Goal: Task Accomplishment & Management: Complete application form

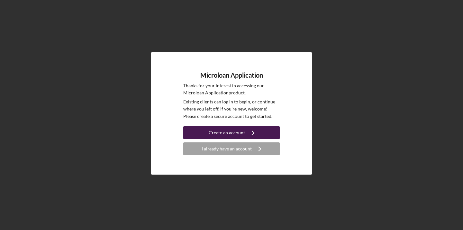
click at [219, 131] on div "Create an account" at bounding box center [227, 132] width 36 height 13
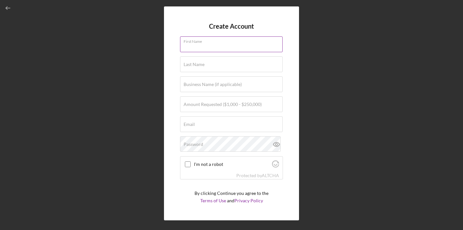
click at [221, 38] on div "First Name" at bounding box center [231, 44] width 103 height 16
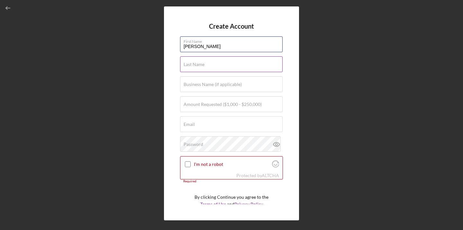
type input "[PERSON_NAME]"
click at [220, 65] on input "Last Name" at bounding box center [231, 63] width 103 height 15
type input "[PERSON_NAME]"
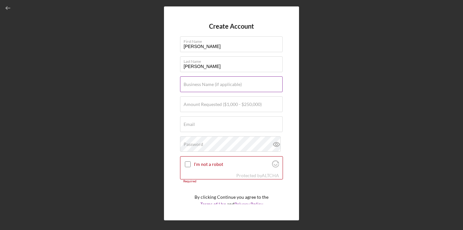
click at [207, 86] on label "Business Name (if applicable)" at bounding box center [213, 84] width 58 height 5
click at [207, 86] on input "Business Name (if applicable)" at bounding box center [231, 83] width 103 height 15
type input "[PERSON_NAME] Coffee Bar"
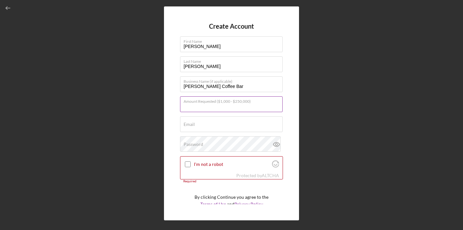
click at [221, 109] on input "Amount Requested ($1,000 - $250,000)" at bounding box center [231, 103] width 103 height 15
type input "$50,000"
click at [219, 120] on div "Email Required" at bounding box center [231, 124] width 103 height 16
type input "[EMAIL_ADDRESS][DOMAIN_NAME]"
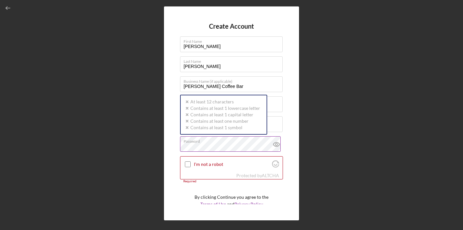
click at [221, 143] on div "Password Icon/icon-validation-no At least 12 characters Icon/icon-validation-no…" at bounding box center [231, 144] width 103 height 16
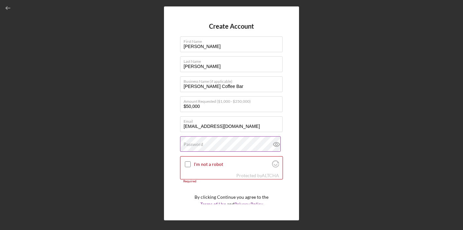
click at [222, 143] on div "Password" at bounding box center [231, 144] width 103 height 16
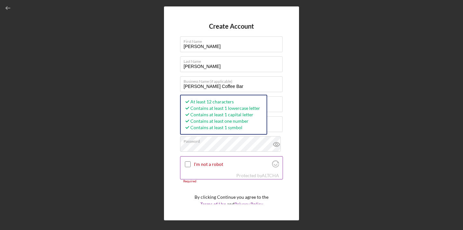
click at [190, 162] on input "I'm not a robot" at bounding box center [188, 164] width 6 height 6
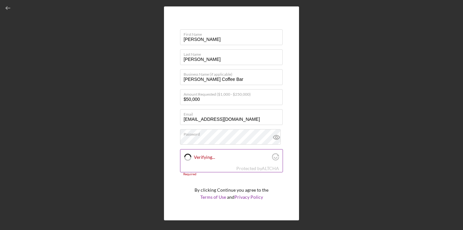
checkbox input "true"
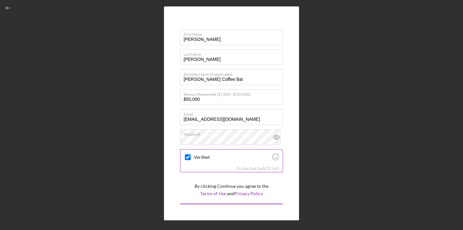
scroll to position [19, 0]
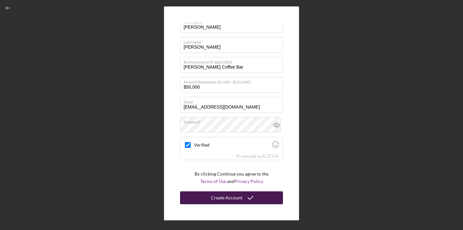
click at [221, 195] on div "Create Account" at bounding box center [227, 197] width 32 height 13
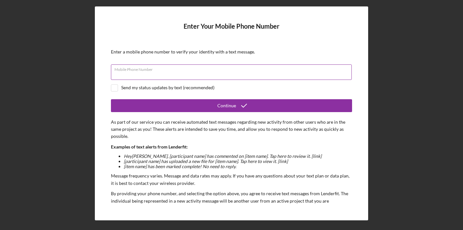
click at [295, 74] on input "Mobile Phone Number" at bounding box center [231, 71] width 241 height 15
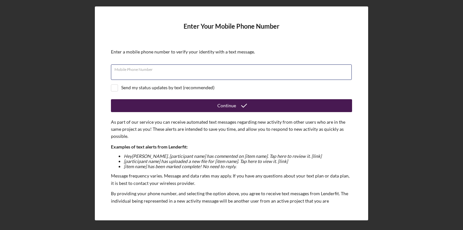
type input "[PHONE_NUMBER]"
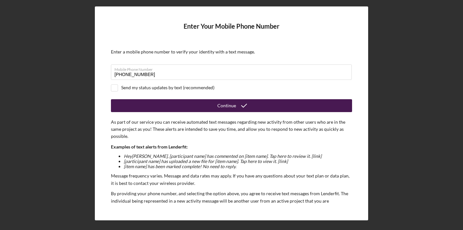
click at [168, 111] on button "Continue" at bounding box center [231, 105] width 241 height 13
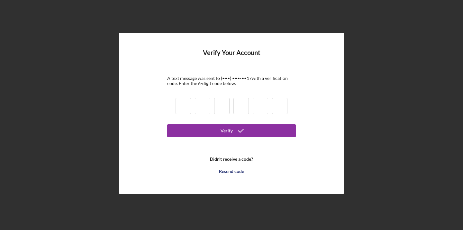
click at [182, 109] on input at bounding box center [183, 106] width 15 height 16
type input "0"
type input "2"
type input "8"
type input "3"
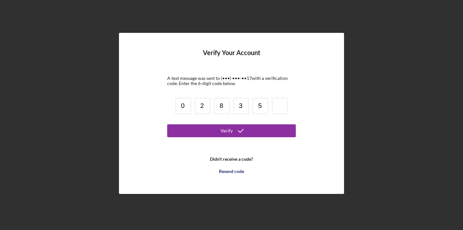
type input "5"
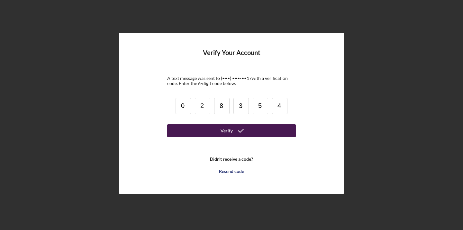
type input "4"
click at [199, 132] on button "Verify" at bounding box center [231, 130] width 129 height 13
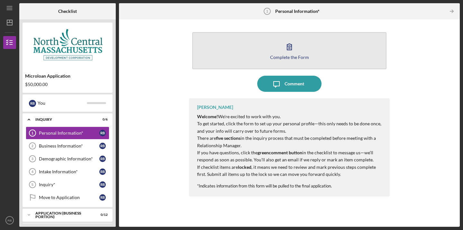
click at [285, 55] on div "Complete the Form" at bounding box center [289, 57] width 39 height 5
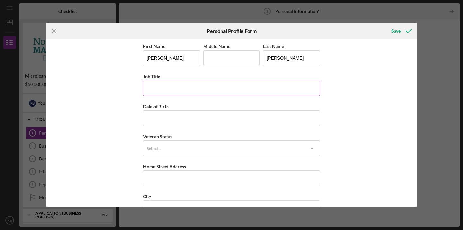
click at [232, 88] on input "Job Title" at bounding box center [231, 87] width 177 height 15
type input "Oncology Account Executive"
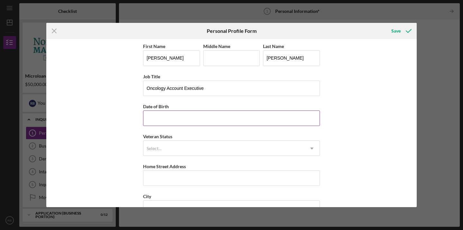
click at [232, 112] on input "Date of Birth" at bounding box center [231, 117] width 177 height 15
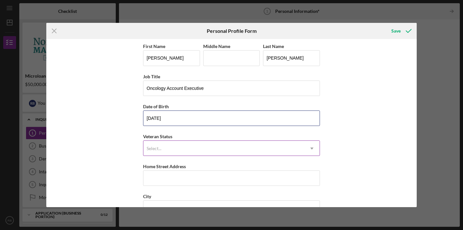
type input "[DATE]"
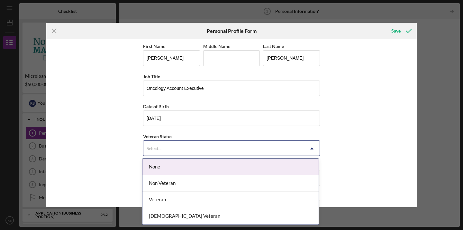
click at [233, 149] on div "Select..." at bounding box center [223, 148] width 161 height 15
click at [231, 173] on div "None" at bounding box center [230, 167] width 176 height 16
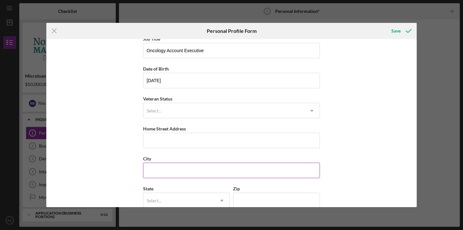
scroll to position [42, 0]
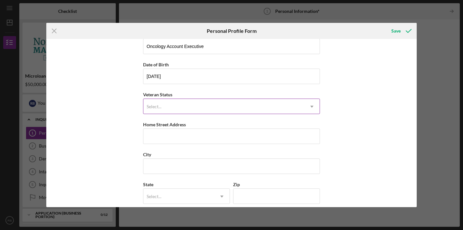
click at [223, 107] on div "Select..." at bounding box center [223, 106] width 161 height 15
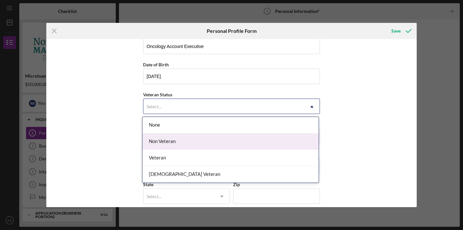
click at [222, 140] on div "Non Veteran" at bounding box center [230, 141] width 176 height 16
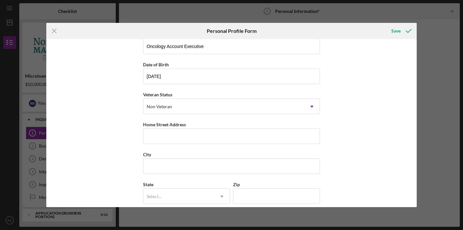
click at [218, 145] on div "First Name [PERSON_NAME] Middle Name Last Name [PERSON_NAME] Job Title Oncology…" at bounding box center [231, 120] width 177 height 240
click at [219, 136] on input "Home Street Address" at bounding box center [231, 135] width 177 height 15
type input "[STREET_ADDRESS]"
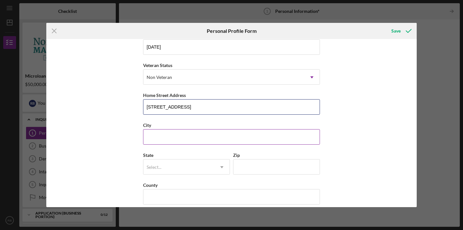
scroll to position [78, 0]
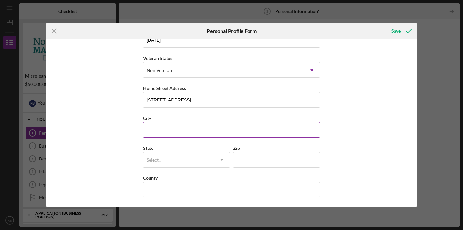
click at [220, 131] on input "City" at bounding box center [231, 129] width 177 height 15
type input "[GEOGRAPHIC_DATA]"
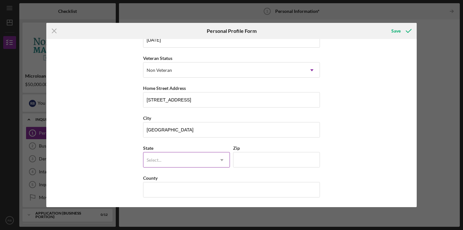
click at [211, 161] on div "Select..." at bounding box center [178, 159] width 71 height 15
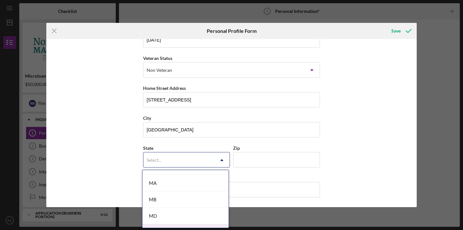
scroll to position [447, 0]
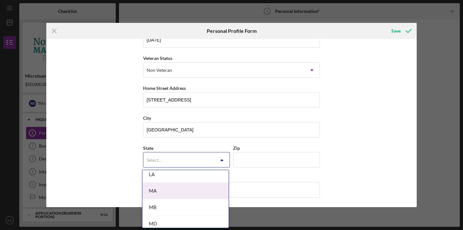
click at [202, 195] on div "MA" at bounding box center [185, 190] width 86 height 16
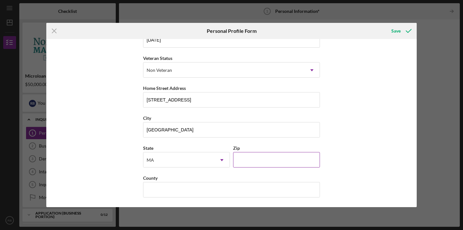
click at [261, 159] on input "Zip" at bounding box center [276, 159] width 87 height 15
type input "01545"
click at [272, 184] on input "County" at bounding box center [231, 189] width 177 height 15
type input "[GEOGRAPHIC_DATA]"
click at [340, 179] on div "First Name [PERSON_NAME] Middle Name Last Name [PERSON_NAME] Job Title Oncology…" at bounding box center [231, 123] width 370 height 168
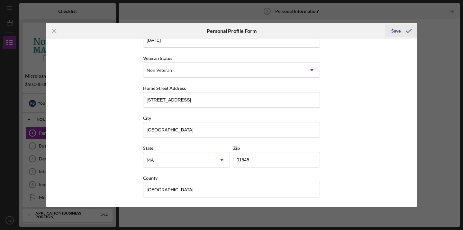
click at [398, 34] on div "Save" at bounding box center [395, 30] width 9 height 13
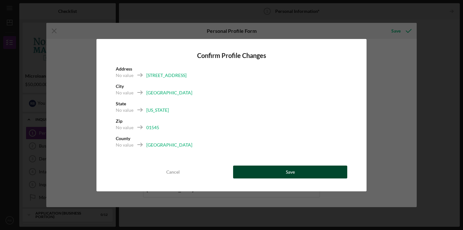
click at [287, 174] on div "Save" at bounding box center [290, 171] width 9 height 13
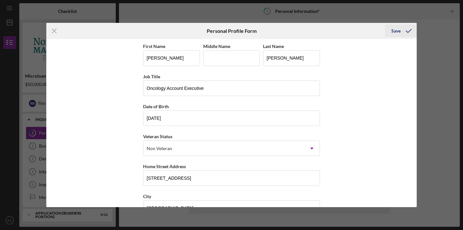
click at [393, 31] on div "Save" at bounding box center [395, 30] width 9 height 13
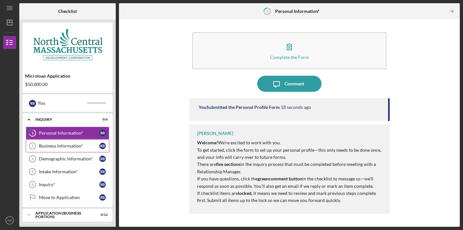
click at [71, 144] on div "Business Information*" at bounding box center [69, 145] width 60 height 5
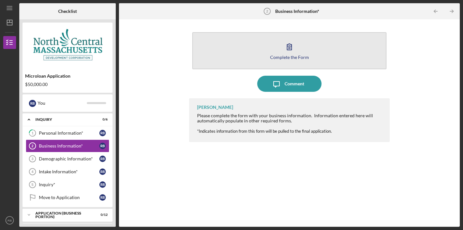
click at [290, 60] on button "Complete the Form Form" at bounding box center [289, 50] width 194 height 37
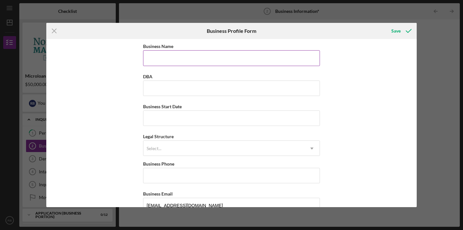
click at [261, 59] on input "Business Name" at bounding box center [231, 57] width 177 height 15
type input "Pleasant Hill Gate Coffee, LLC"
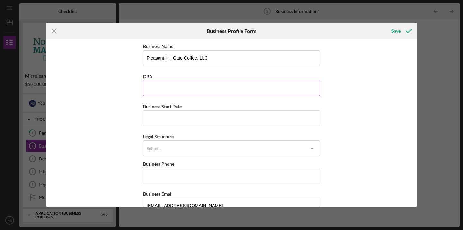
click at [235, 89] on input "DBA" at bounding box center [231, 87] width 177 height 15
type input "[PERSON_NAME] Coffee Bar"
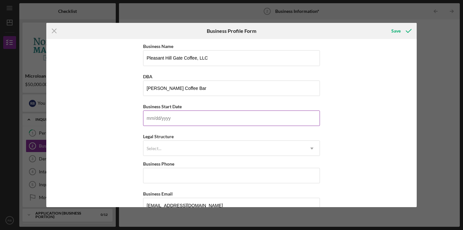
click at [239, 119] on input "Business Start Date" at bounding box center [231, 117] width 177 height 15
type input "1m/dd/yyyy"
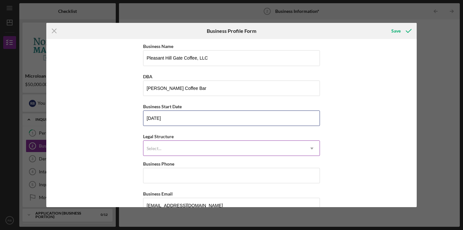
type input "[DATE]"
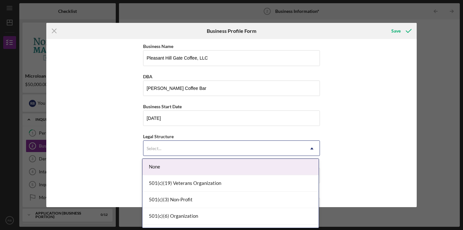
click at [230, 146] on div "Select..." at bounding box center [223, 148] width 161 height 15
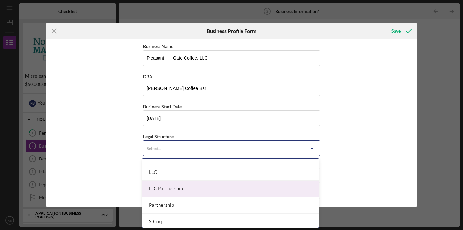
scroll to position [109, 0]
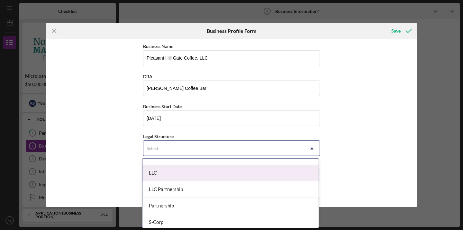
click at [245, 174] on div "LLC" at bounding box center [230, 173] width 176 height 16
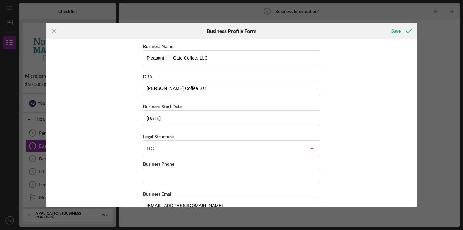
click at [334, 150] on div "Business Name [GEOGRAPHIC_DATA] Coffee, LLC DBA [PERSON_NAME] Coffee Bar Busine…" at bounding box center [231, 123] width 370 height 168
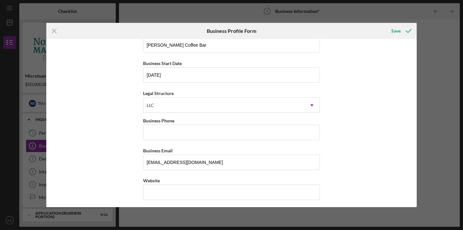
scroll to position [81, 0]
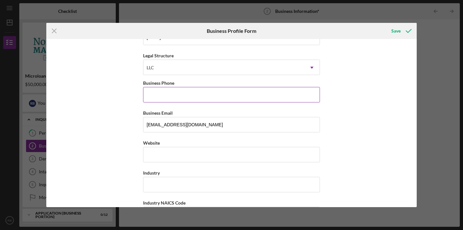
click at [283, 100] on input "Business Phone" at bounding box center [231, 94] width 177 height 15
click at [216, 98] on input "Business Phone" at bounding box center [231, 94] width 177 height 15
type input "[PHONE_NUMBER]"
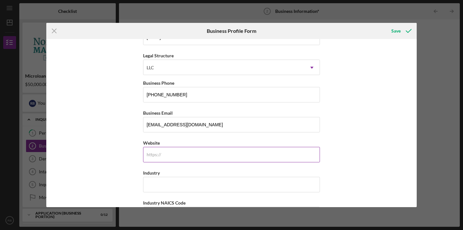
click at [192, 155] on input "Website" at bounding box center [231, 154] width 177 height 15
type input "[DOMAIN_NAME]"
click at [219, 186] on input "Industry" at bounding box center [231, 184] width 177 height 15
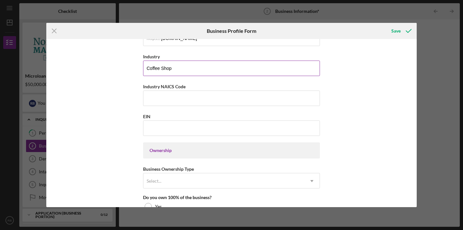
scroll to position [197, 0]
type input "Coffee Shop"
click at [210, 129] on input "EIN" at bounding box center [231, 127] width 177 height 15
click at [157, 125] on input "EIN" at bounding box center [231, 127] width 177 height 15
paste input "[US_EMPLOYER_IDENTIFICATION_NUMBER]"
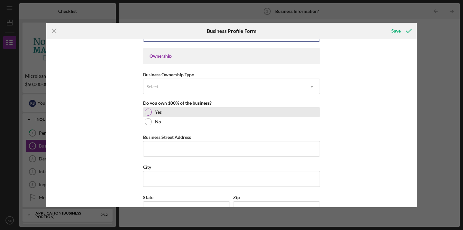
scroll to position [299, 0]
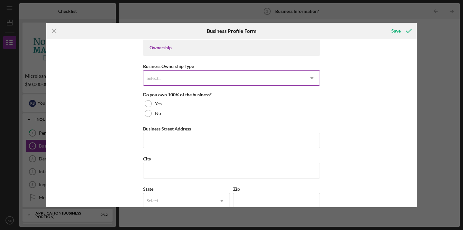
type input "[US_EMPLOYER_IDENTIFICATION_NUMBER]"
click at [192, 77] on div "Select..." at bounding box center [223, 78] width 161 height 15
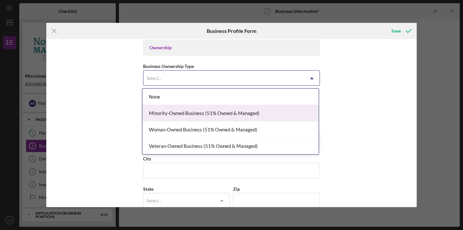
click at [188, 115] on div "Minority-Owned Business (51% Owned & Managed)" at bounding box center [230, 113] width 176 height 16
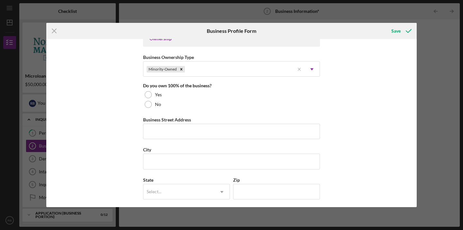
scroll to position [310, 0]
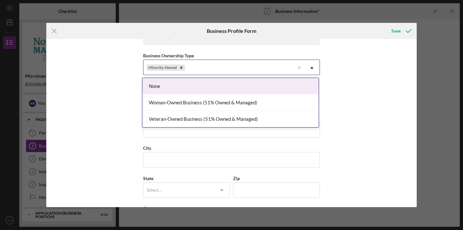
click at [252, 69] on div "Minority-Owned" at bounding box center [218, 67] width 151 height 15
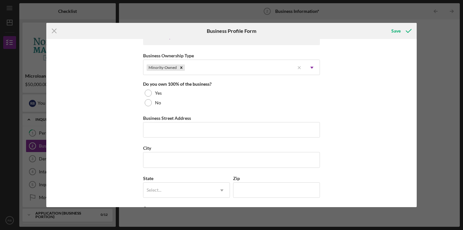
click at [340, 118] on div "Business Name [GEOGRAPHIC_DATA] Coffee, LLC DBA [PERSON_NAME] Coffee Bar Busine…" at bounding box center [231, 123] width 370 height 168
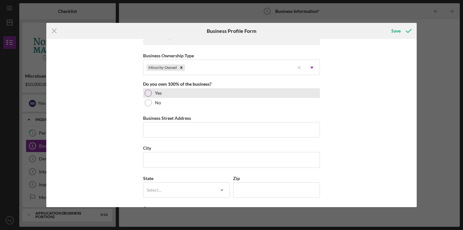
click at [147, 92] on div at bounding box center [148, 92] width 7 height 7
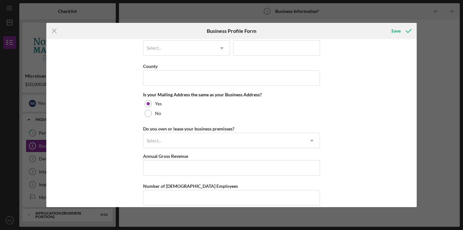
scroll to position [490, 0]
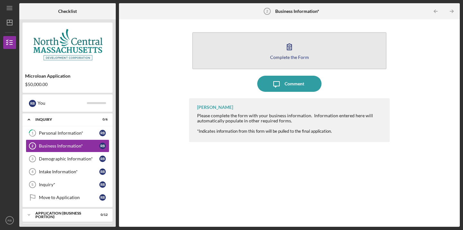
click at [291, 49] on icon "button" at bounding box center [289, 47] width 16 height 16
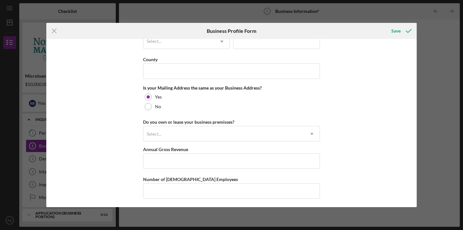
scroll to position [469, 0]
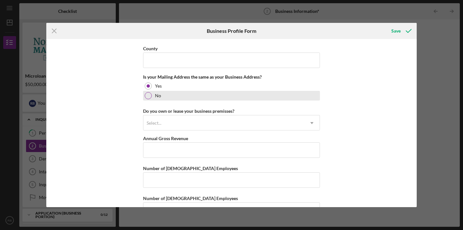
click at [150, 96] on div at bounding box center [148, 95] width 7 height 7
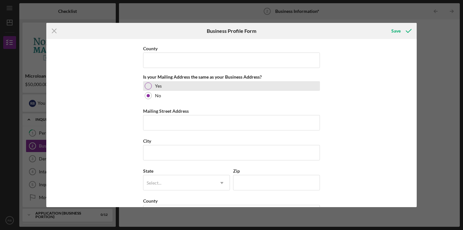
click at [150, 88] on div "Yes" at bounding box center [231, 86] width 177 height 10
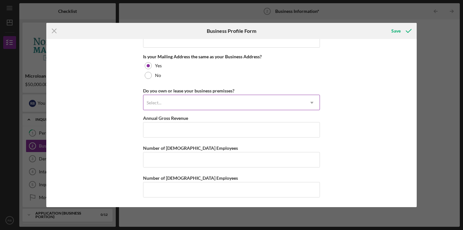
scroll to position [490, 0]
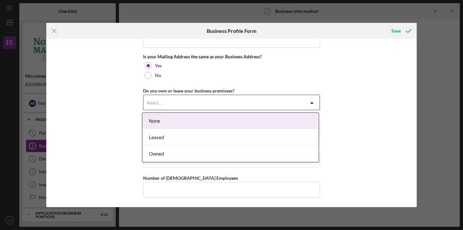
click at [194, 97] on div "Select..." at bounding box center [223, 102] width 161 height 15
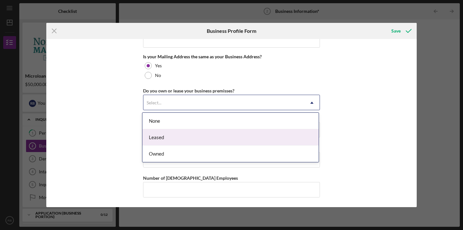
click at [182, 136] on div "Leased" at bounding box center [230, 137] width 176 height 16
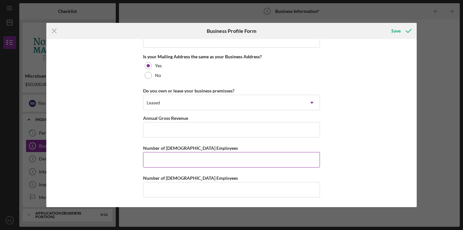
click at [187, 144] on div "Number of [DEMOGRAPHIC_DATA] Employees" at bounding box center [231, 148] width 177 height 8
click at [187, 162] on input "Number of [DEMOGRAPHIC_DATA] Employees" at bounding box center [231, 159] width 177 height 15
type input "1"
click at [188, 187] on input "Number of [DEMOGRAPHIC_DATA] Employees" at bounding box center [231, 189] width 177 height 15
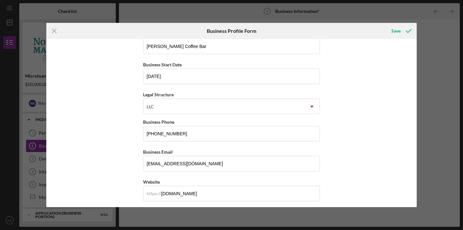
scroll to position [0, 0]
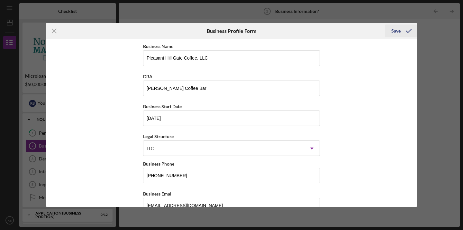
type input "5"
click at [395, 32] on div "Save" at bounding box center [395, 30] width 9 height 13
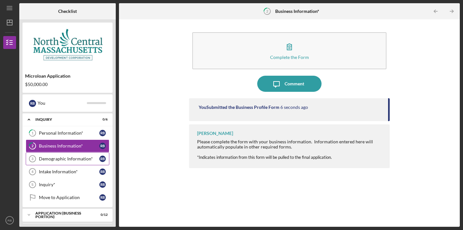
click at [81, 159] on div "Demographic Information*" at bounding box center [69, 158] width 60 height 5
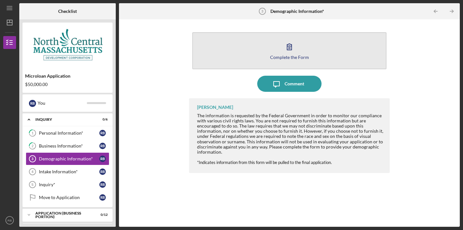
click at [297, 54] on button "Complete the Form Form" at bounding box center [289, 50] width 194 height 37
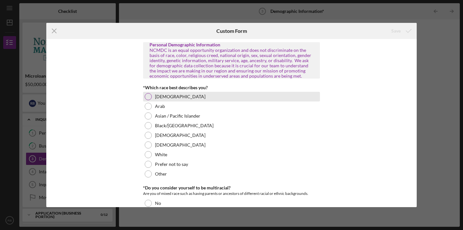
click at [158, 95] on label "[DEMOGRAPHIC_DATA]" at bounding box center [180, 96] width 50 height 5
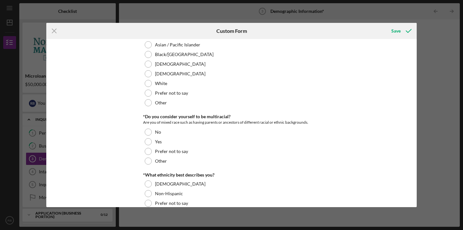
scroll to position [73, 0]
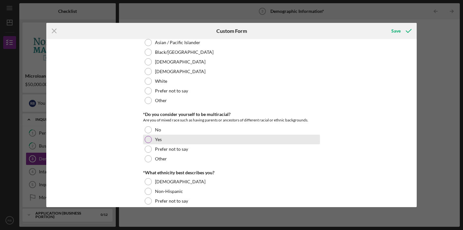
click at [146, 140] on div at bounding box center [148, 139] width 7 height 7
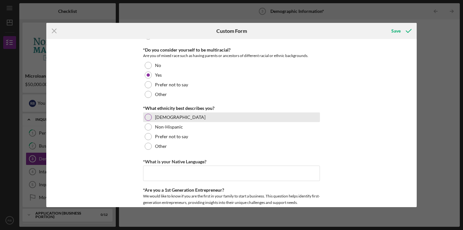
scroll to position [142, 0]
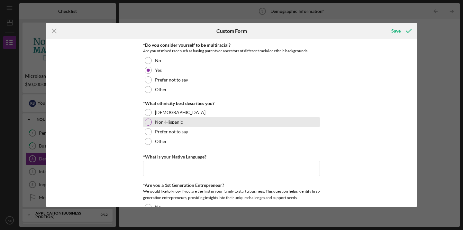
click at [151, 122] on div "Non-Hispanic" at bounding box center [231, 122] width 177 height 10
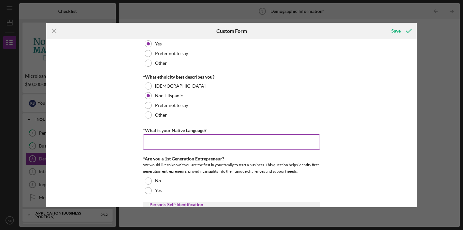
scroll to position [183, 0]
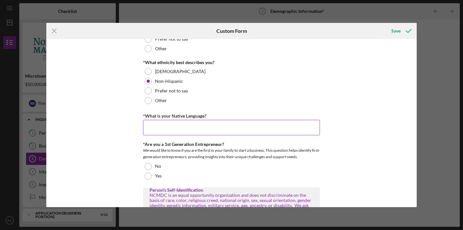
click at [194, 126] on input "*What is your Native Language?" at bounding box center [231, 127] width 177 height 15
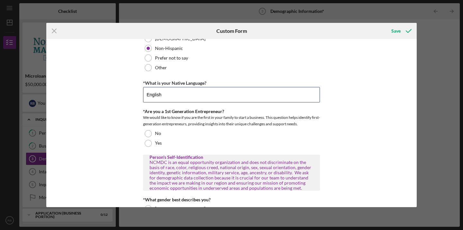
scroll to position [217, 0]
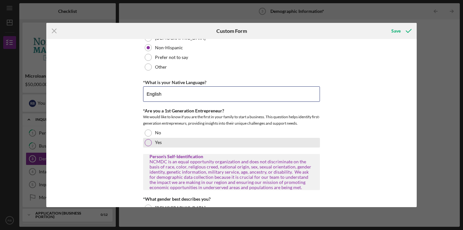
type input "English"
click at [151, 140] on div "Yes" at bounding box center [231, 143] width 177 height 10
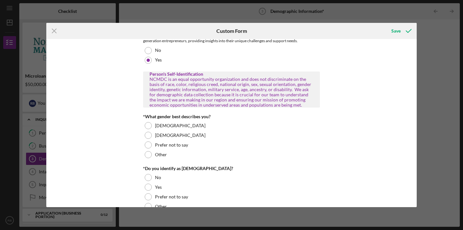
scroll to position [300, 0]
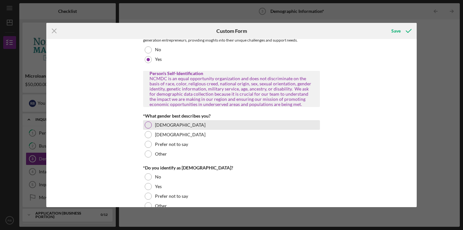
click at [147, 124] on div at bounding box center [148, 124] width 7 height 7
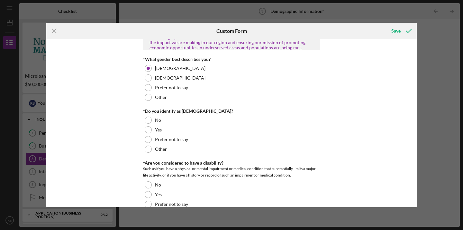
scroll to position [358, 0]
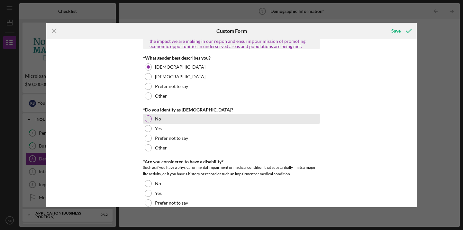
click at [148, 119] on div at bounding box center [148, 118] width 7 height 7
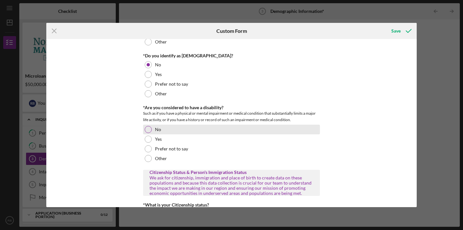
scroll to position [419, 0]
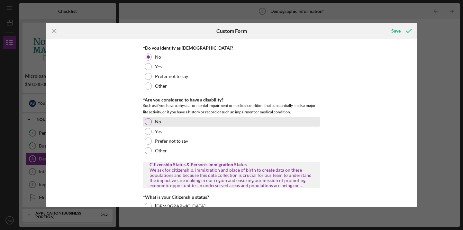
click at [154, 122] on div "No" at bounding box center [231, 122] width 177 height 10
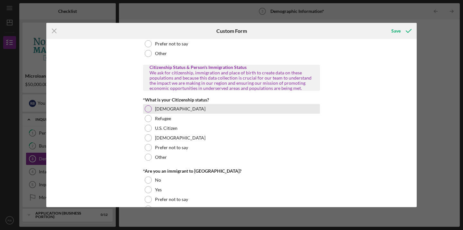
scroll to position [517, 0]
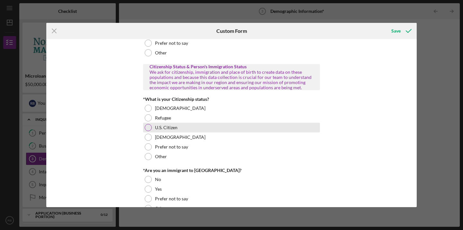
click at [150, 128] on div at bounding box center [148, 127] width 7 height 7
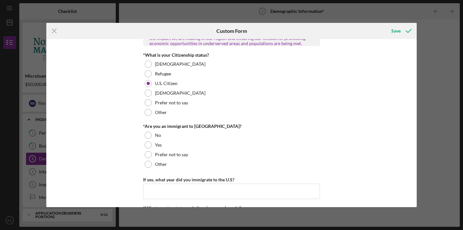
scroll to position [579, 0]
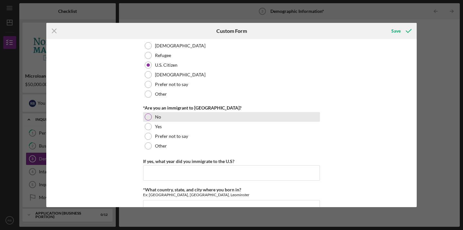
click at [148, 117] on div at bounding box center [148, 116] width 7 height 7
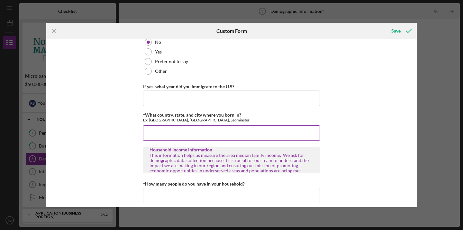
scroll to position [655, 0]
click at [166, 136] on input "*What country, state, and city where you born in?" at bounding box center [231, 131] width 177 height 15
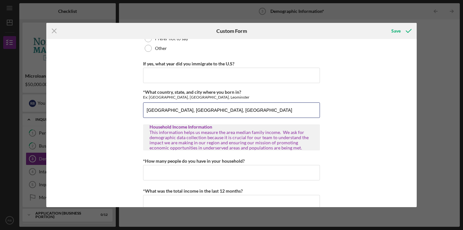
scroll to position [690, 0]
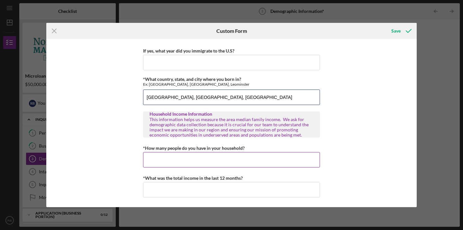
type input "[GEOGRAPHIC_DATA], [GEOGRAPHIC_DATA], [GEOGRAPHIC_DATA]"
click at [161, 158] on input "*How many people do you have in your household?" at bounding box center [231, 159] width 177 height 15
type input "2"
click at [176, 191] on input "*What was the total income in the last 12 months?" at bounding box center [231, 189] width 177 height 15
type input "$3"
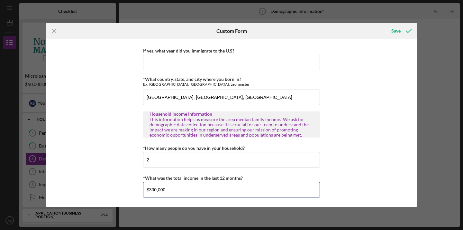
type input "$300,000"
click at [319, 168] on div "Personal Demographic Information NCMDC is an equal opportunity organization and…" at bounding box center [231, 123] width 370 height 168
click at [398, 28] on div "Save" at bounding box center [395, 30] width 9 height 13
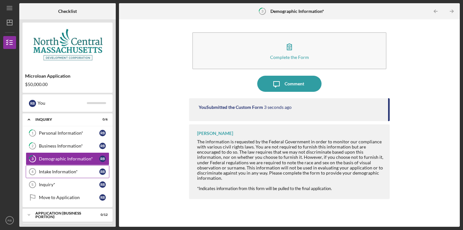
click at [72, 172] on div "Intake Information*" at bounding box center [69, 171] width 60 height 5
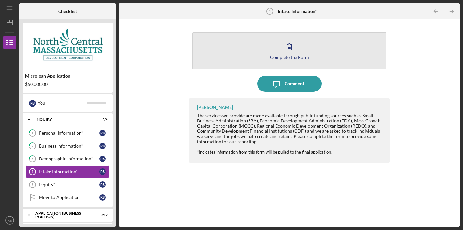
click at [291, 50] on icon "button" at bounding box center [289, 47] width 16 height 16
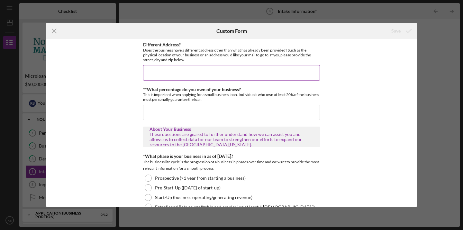
click at [201, 77] on input "Different Address?" at bounding box center [231, 72] width 177 height 15
type input "Location is TBD, in 2 [PERSON_NAME] currently"
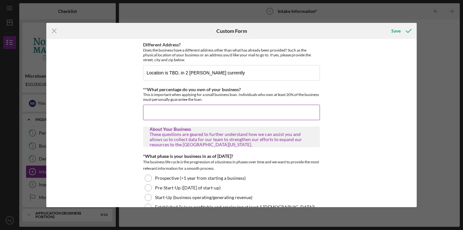
click at [212, 105] on input "**What percentage do you own of your business?" at bounding box center [231, 111] width 177 height 15
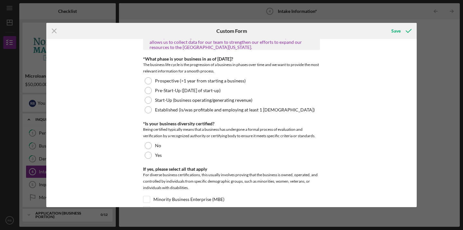
scroll to position [98, 0]
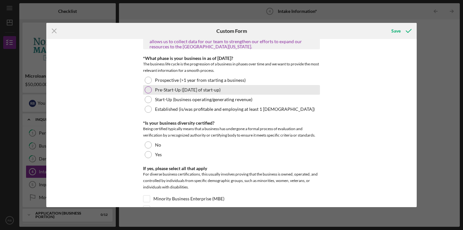
type input "100%"
click at [149, 89] on div at bounding box center [148, 89] width 7 height 7
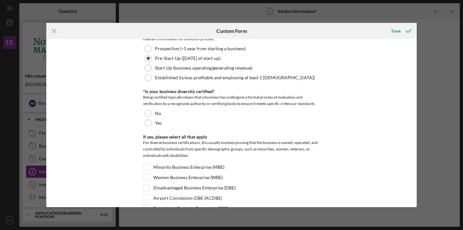
scroll to position [137, 0]
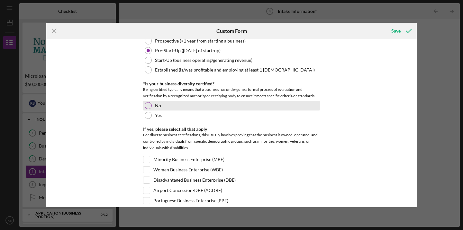
click at [150, 105] on div at bounding box center [148, 105] width 7 height 7
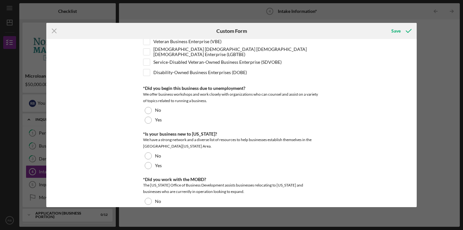
scroll to position [307, 0]
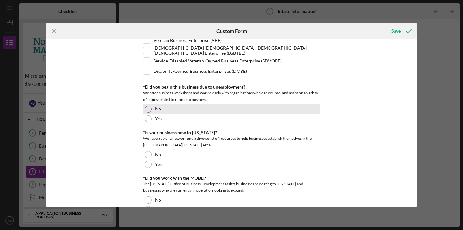
click at [148, 107] on div at bounding box center [148, 108] width 7 height 7
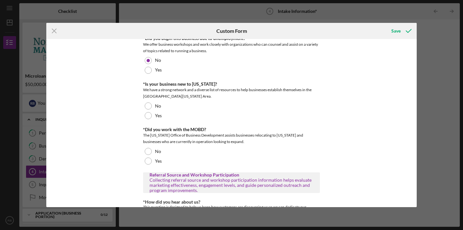
scroll to position [361, 0]
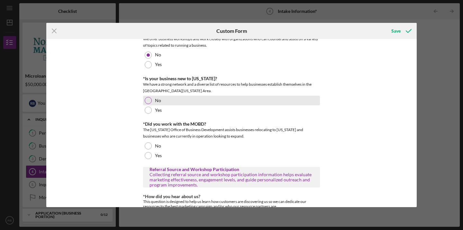
click at [147, 99] on div at bounding box center [148, 100] width 7 height 7
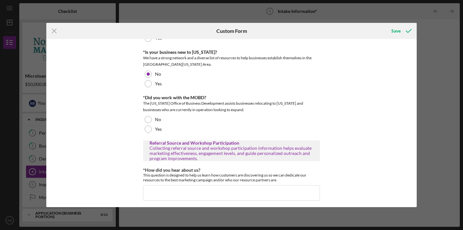
scroll to position [391, 0]
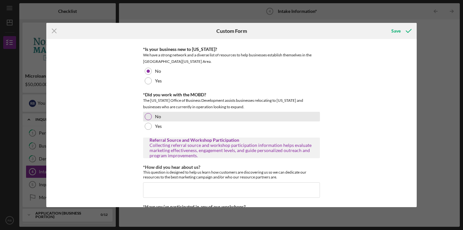
click at [157, 119] on label "No" at bounding box center [158, 116] width 6 height 5
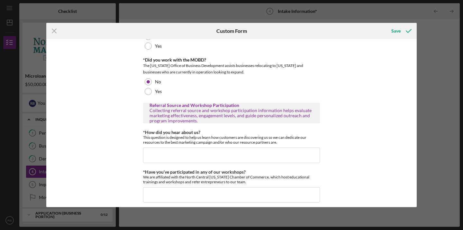
scroll to position [431, 0]
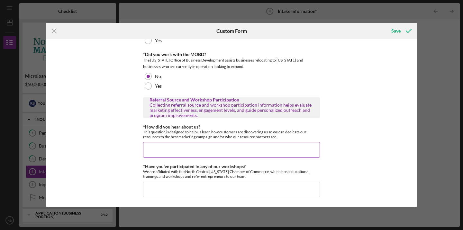
click at [183, 153] on input "*How did you hear about us?" at bounding box center [231, 149] width 177 height 15
type input "Worcester Chamber of Commerce ([PERSON_NAME])"
click at [191, 187] on input "*Have you’ve participated in any of our workshops?" at bounding box center [231, 188] width 177 height 15
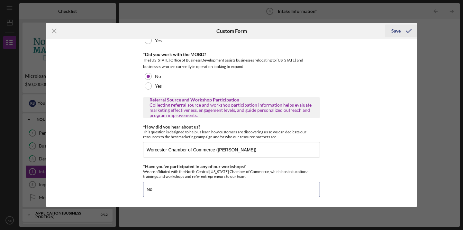
type input "No"
click at [396, 33] on div "Save" at bounding box center [395, 30] width 9 height 13
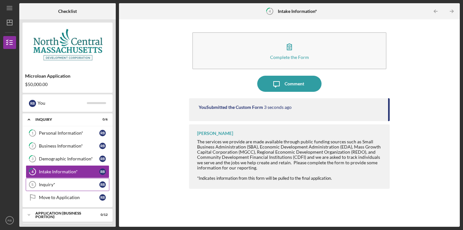
click at [69, 187] on link "Inquiry* 5 Inquiry* R B" at bounding box center [68, 184] width 84 height 13
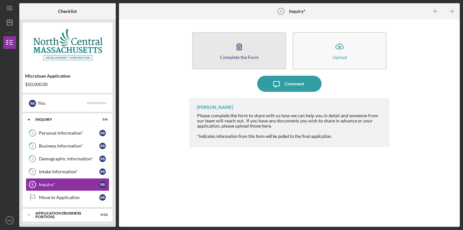
click at [253, 55] on div "Complete the Form" at bounding box center [239, 57] width 39 height 5
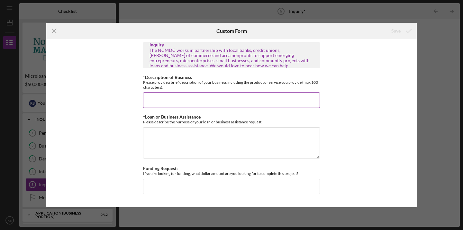
click at [186, 98] on input "*Description of Business" at bounding box center [231, 99] width 177 height 15
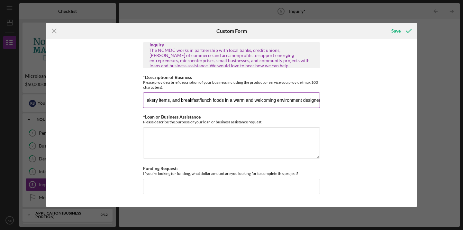
scroll to position [0, 130]
type input "[PERSON_NAME] Coffee Bar provides coffee, signature drinks, bakery items, and b…"
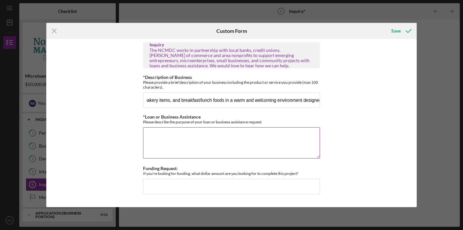
scroll to position [0, 0]
click at [171, 142] on textarea "*Loan or Business Assistance" at bounding box center [231, 142] width 177 height 31
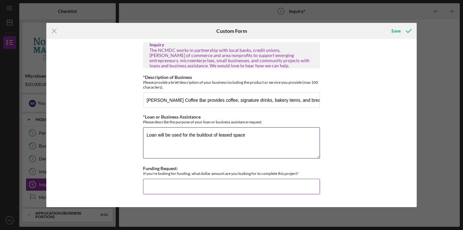
type textarea "Loan will be used for the buildout of leased space"
click at [162, 184] on input "Funding Request:" at bounding box center [231, 185] width 177 height 15
type input "$50,000"
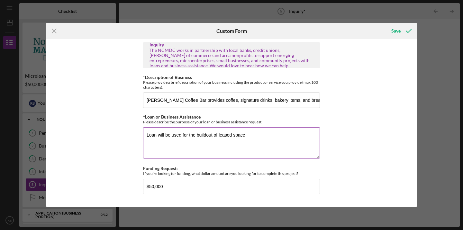
click at [258, 150] on textarea "Loan will be used for the buildout of leased space" at bounding box center [231, 142] width 177 height 31
click at [405, 32] on icon "submit" at bounding box center [409, 31] width 16 height 16
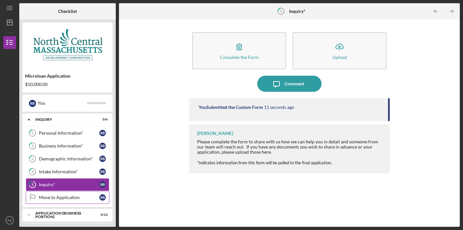
click at [72, 197] on div "Move to Application" at bounding box center [69, 197] width 60 height 5
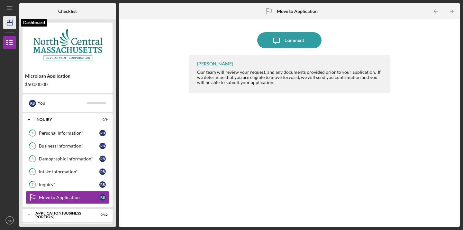
click at [11, 24] on icon "Icon/Dashboard" at bounding box center [10, 22] width 16 height 16
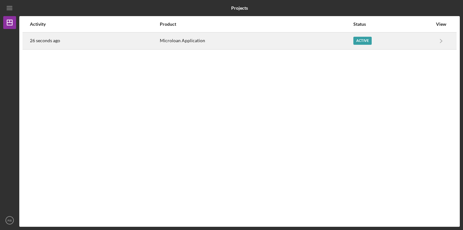
click at [118, 37] on div "26 seconds ago" at bounding box center [94, 41] width 129 height 16
